Goal: Check status

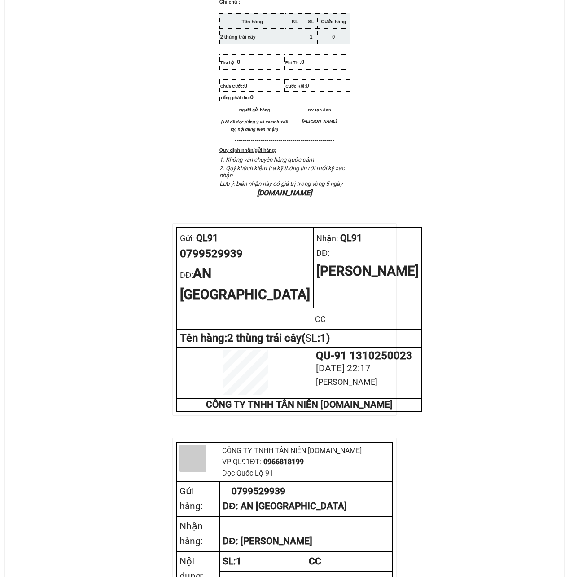
scroll to position [239, 0]
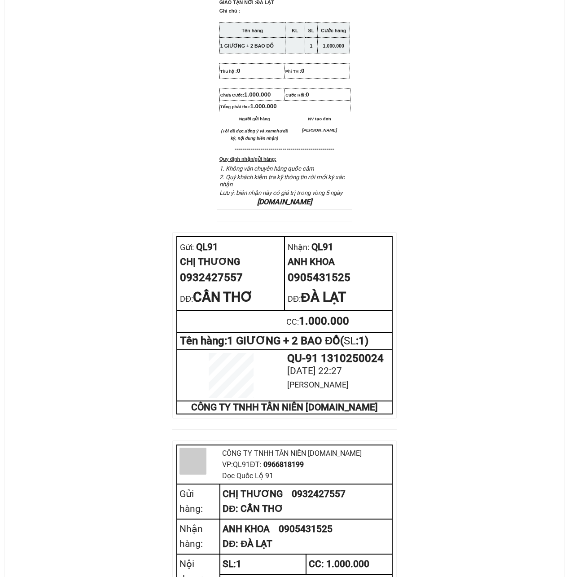
scroll to position [239, 0]
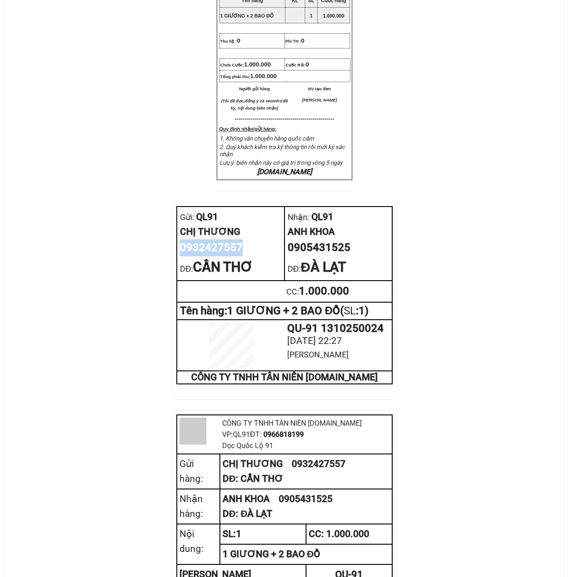
drag, startPoint x: 242, startPoint y: 268, endPoint x: 181, endPoint y: 270, distance: 60.2
click at [181, 256] on div "0932427557" at bounding box center [230, 247] width 101 height 17
copy div "0932427557"
click at [435, 211] on div "CTY TNHH T ÂN NIÊN XETANNIEN.COM VP Gửi: QL91 VP Nhận: QL91 ĐC: Dọc Quốc Lộ 9…" at bounding box center [285, 252] width 538 height 872
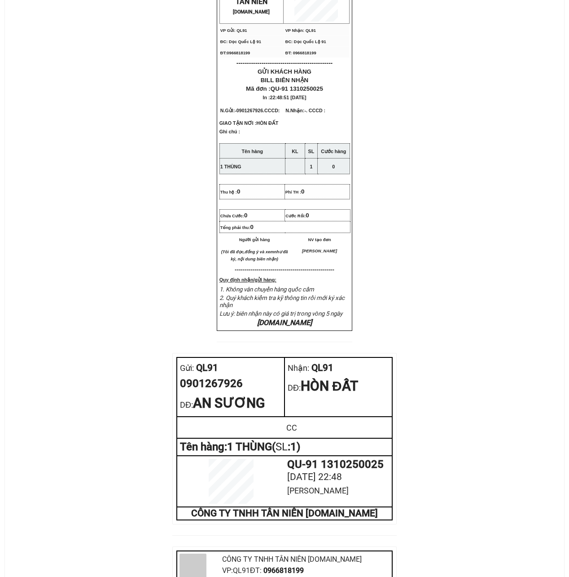
scroll to position [299, 0]
